Goal: Transaction & Acquisition: Obtain resource

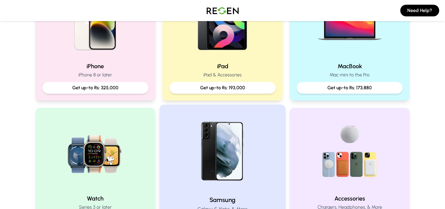
scroll to position [195, 0]
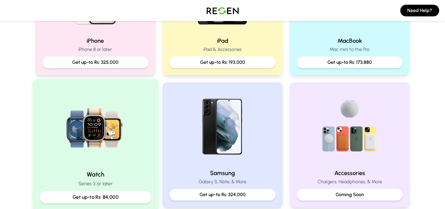
click at [132, 193] on p "Get up-to Rs: 84,000" at bounding box center [95, 196] width 102 height 7
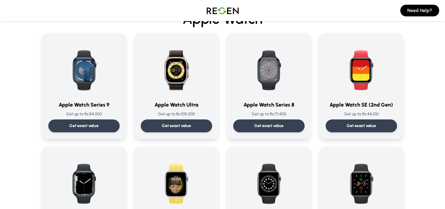
scroll to position [35, 0]
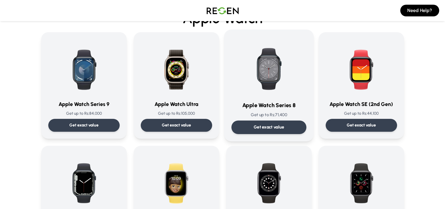
click at [247, 121] on div "Get exact value" at bounding box center [268, 127] width 75 height 13
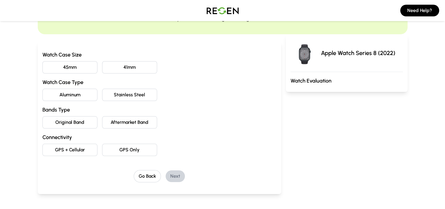
scroll to position [48, 0]
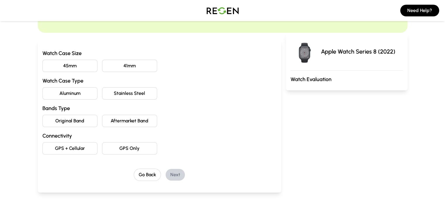
click at [47, 61] on button "45mm" at bounding box center [69, 66] width 55 height 12
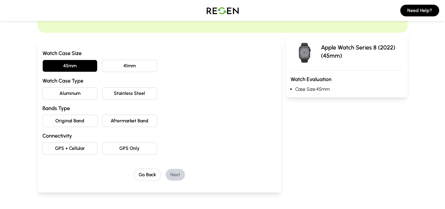
click at [58, 87] on button "Aluminum" at bounding box center [69, 93] width 55 height 12
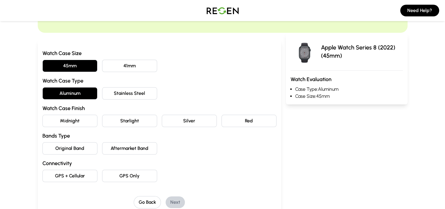
click at [64, 115] on button "Midnight" at bounding box center [69, 121] width 55 height 12
click at [102, 115] on button "Starlight" at bounding box center [129, 121] width 55 height 12
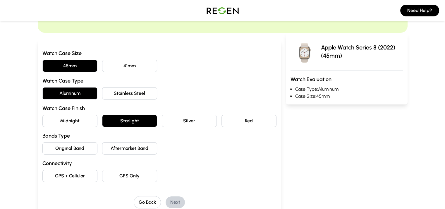
scroll to position [69, 0]
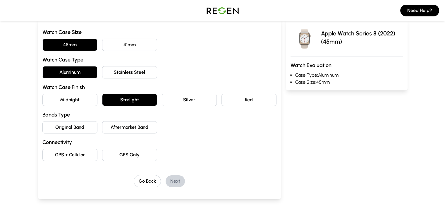
click at [59, 94] on button "Midnight" at bounding box center [69, 100] width 55 height 12
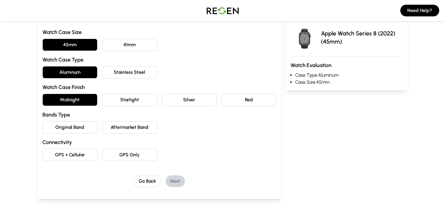
click at [174, 94] on button "Silver" at bounding box center [189, 100] width 55 height 12
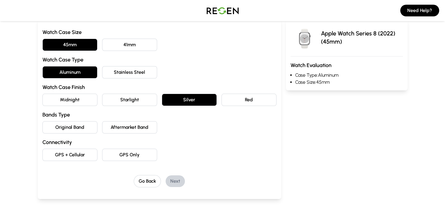
click at [67, 94] on button "Midnight" at bounding box center [69, 100] width 55 height 12
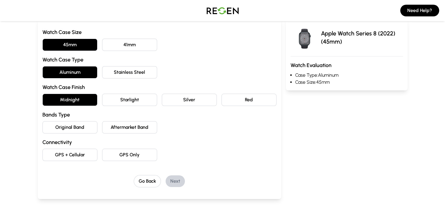
click at [68, 121] on button "Original Band" at bounding box center [69, 127] width 55 height 12
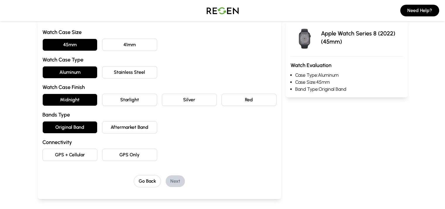
click at [102, 149] on button "GPS Only" at bounding box center [129, 155] width 55 height 12
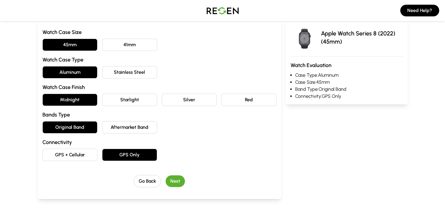
click at [166, 175] on button "Next" at bounding box center [175, 181] width 19 height 12
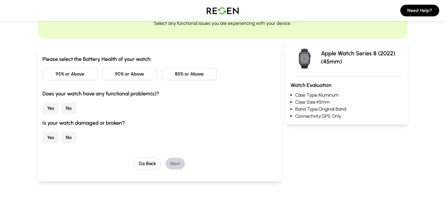
scroll to position [33, 0]
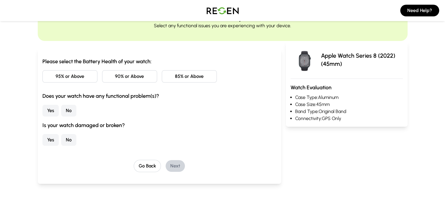
click at [102, 70] on button "90% or Above" at bounding box center [129, 76] width 55 height 12
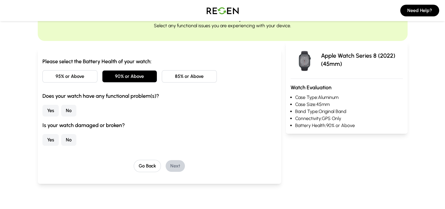
click at [61, 105] on button "No" at bounding box center [68, 111] width 15 height 12
click at [61, 134] on button "No" at bounding box center [68, 140] width 15 height 12
click at [166, 160] on button "Next" at bounding box center [175, 166] width 19 height 12
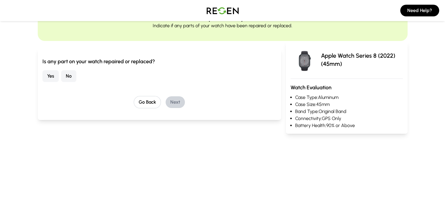
click at [61, 70] on button "No" at bounding box center [68, 76] width 15 height 12
click at [166, 96] on button "Next" at bounding box center [175, 102] width 19 height 12
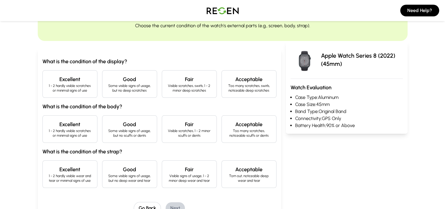
click at [47, 75] on h4 "Excellent" at bounding box center [69, 79] width 45 height 8
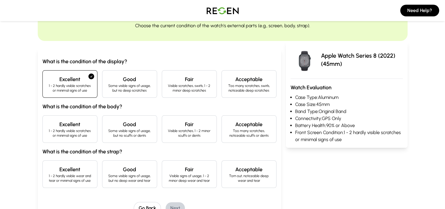
click at [56, 128] on p "1 - 2 hardly visible scratches or minimal signs of use" at bounding box center [69, 132] width 45 height 9
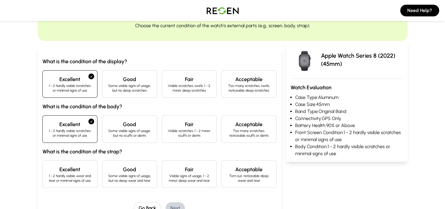
click at [64, 165] on h4 "Excellent" at bounding box center [69, 169] width 45 height 8
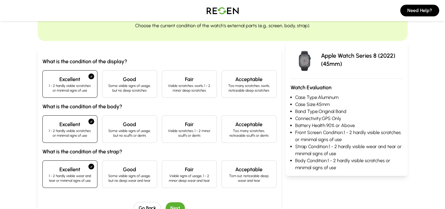
click at [166, 202] on button "Next" at bounding box center [175, 208] width 19 height 12
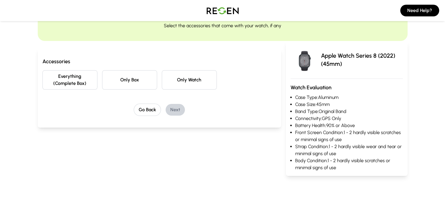
click at [59, 70] on button "Everything (Complete Box)" at bounding box center [69, 79] width 55 height 19
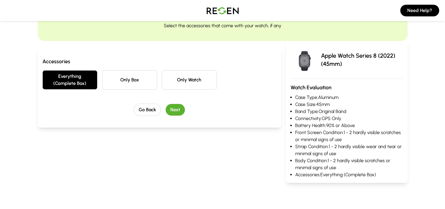
click at [166, 104] on button "Next" at bounding box center [175, 110] width 19 height 12
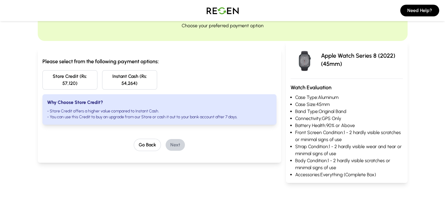
click at [120, 70] on button "Instant Cash (Rs: 54,264)" at bounding box center [129, 79] width 55 height 19
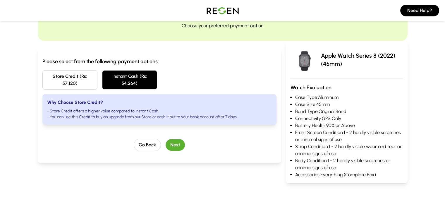
click at [166, 139] on button "Next" at bounding box center [175, 145] width 19 height 12
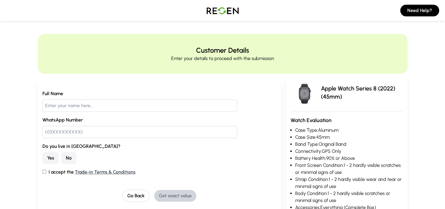
scroll to position [0, 0]
click at [219, 10] on img at bounding box center [222, 10] width 41 height 16
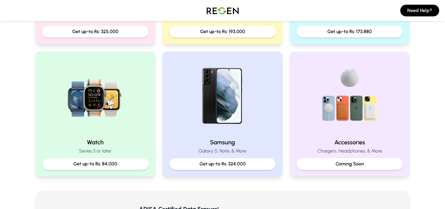
scroll to position [246, 0]
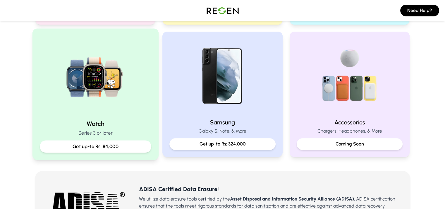
click at [130, 140] on div "Get up-to Rs: 84,000" at bounding box center [94, 146] width 111 height 12
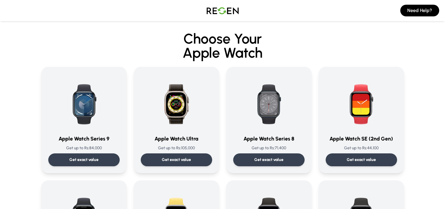
click at [225, 9] on img at bounding box center [222, 10] width 41 height 16
